Goal: Information Seeking & Learning: Learn about a topic

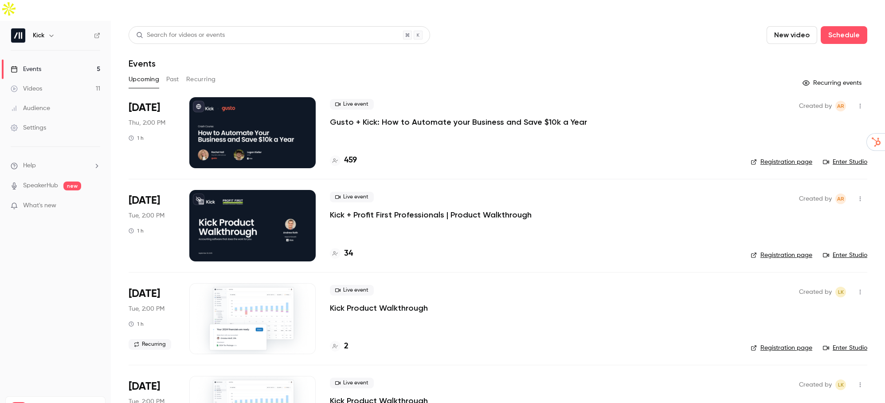
click at [352, 154] on h4 "459" at bounding box center [350, 160] width 13 height 12
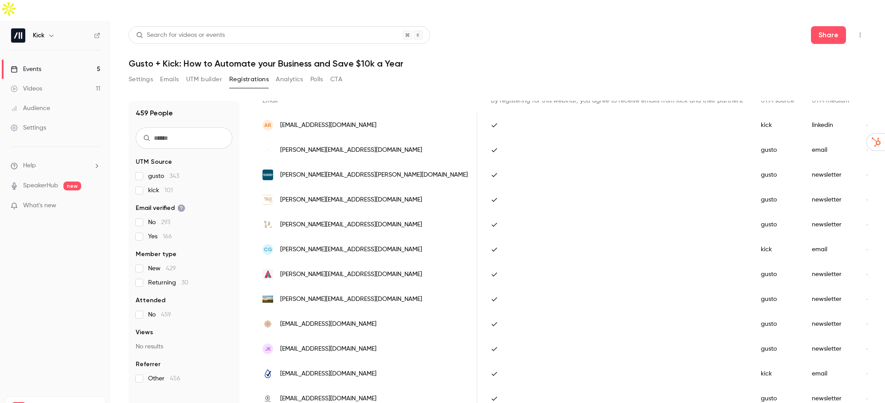
scroll to position [40, 0]
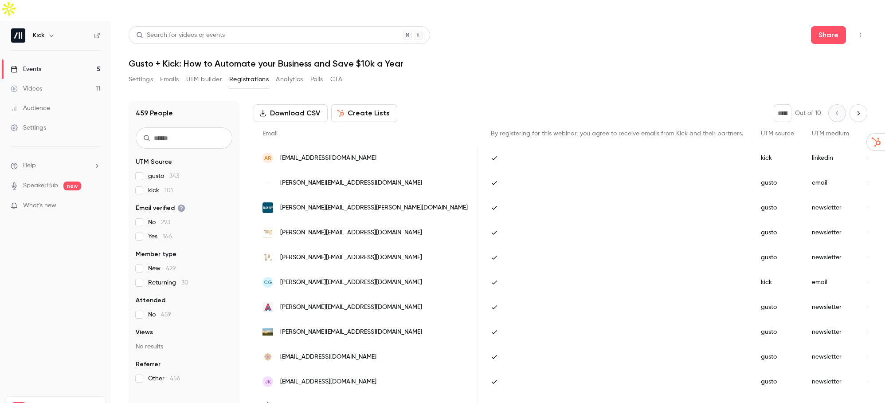
click at [74, 59] on link "Events 5" at bounding box center [55, 69] width 111 height 20
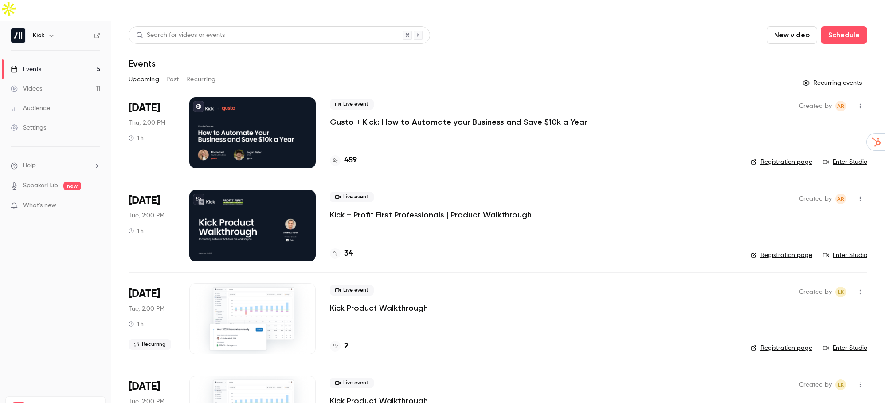
click at [392, 117] on p "Gusto + Kick: How to Automate your Business and Save $10k a Year" at bounding box center [458, 122] width 257 height 11
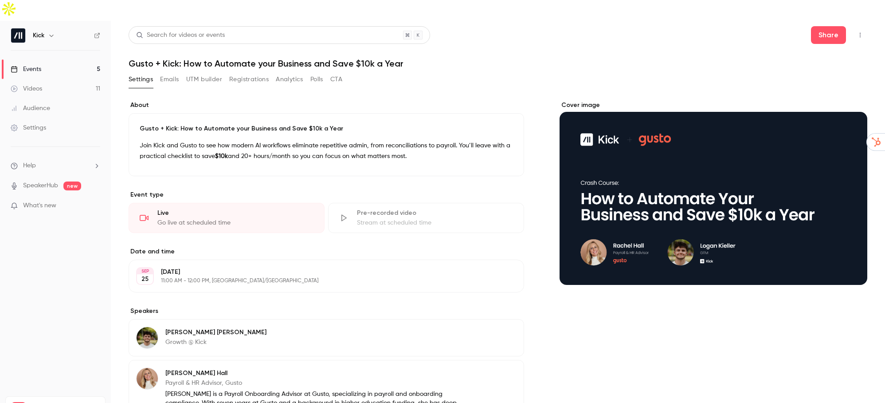
click at [30, 59] on link "Events 5" at bounding box center [55, 69] width 111 height 20
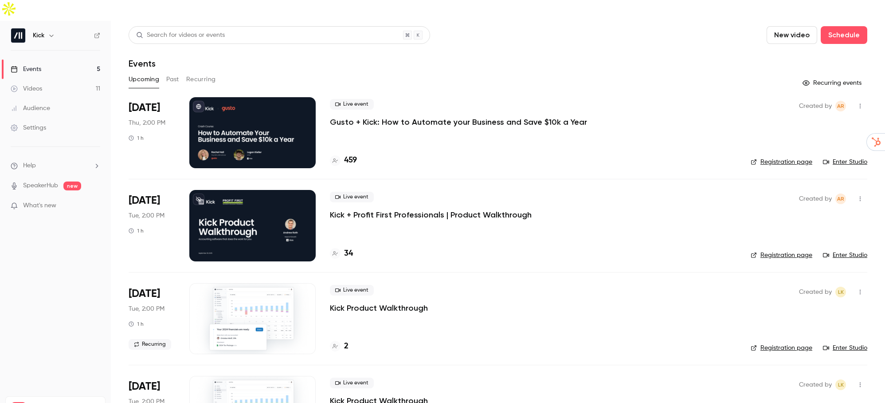
click at [155, 134] on div "Sep 25 Thu, 2:00 PM 1 h" at bounding box center [152, 132] width 47 height 71
click at [348, 154] on h4 "465" at bounding box center [350, 160] width 13 height 12
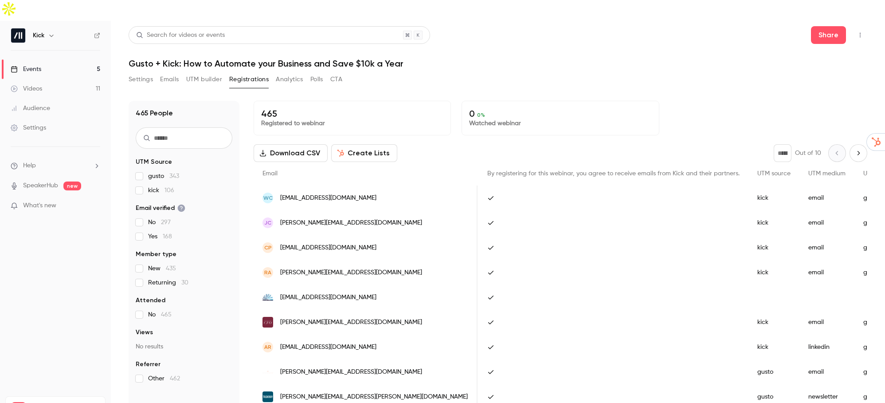
click at [70, 59] on link "Events 5" at bounding box center [55, 69] width 111 height 20
